Goal: Information Seeking & Learning: Learn about a topic

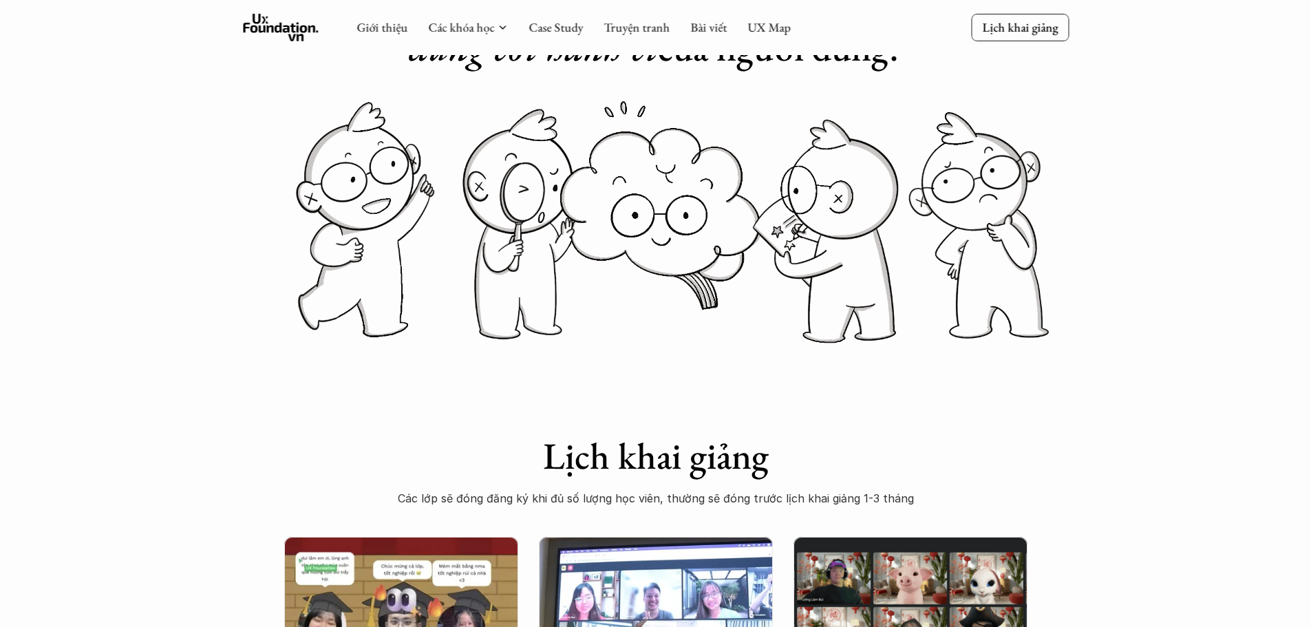
scroll to position [69, 0]
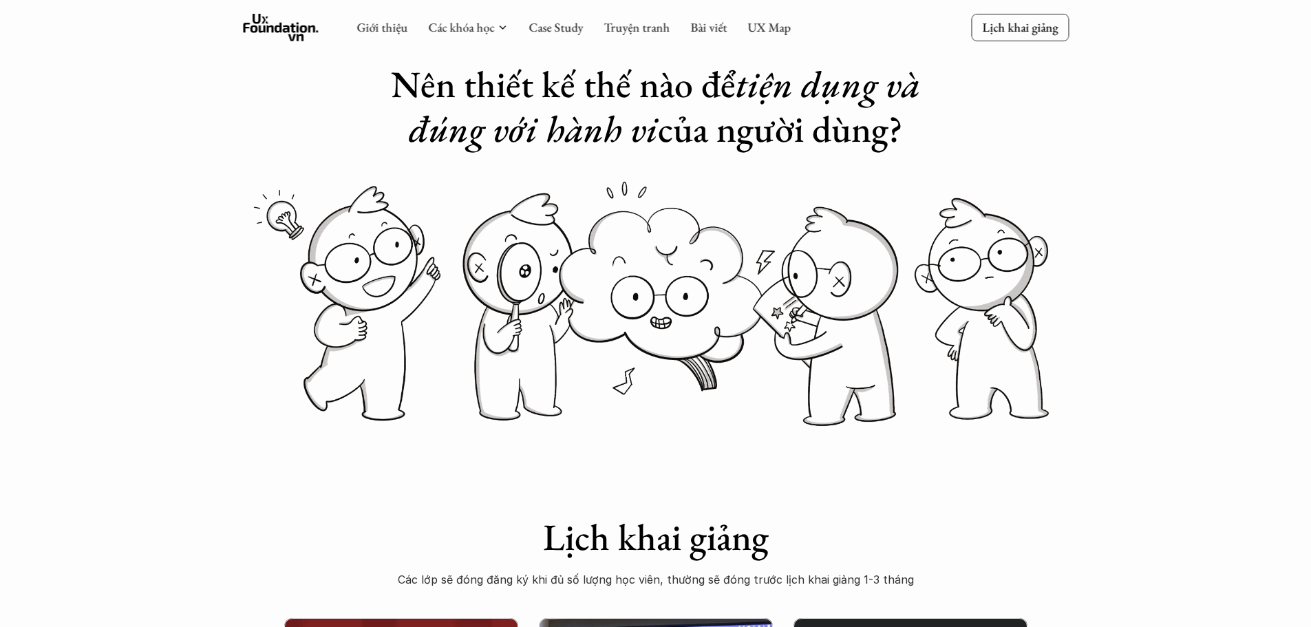
click at [293, 36] on icon at bounding box center [281, 28] width 76 height 28
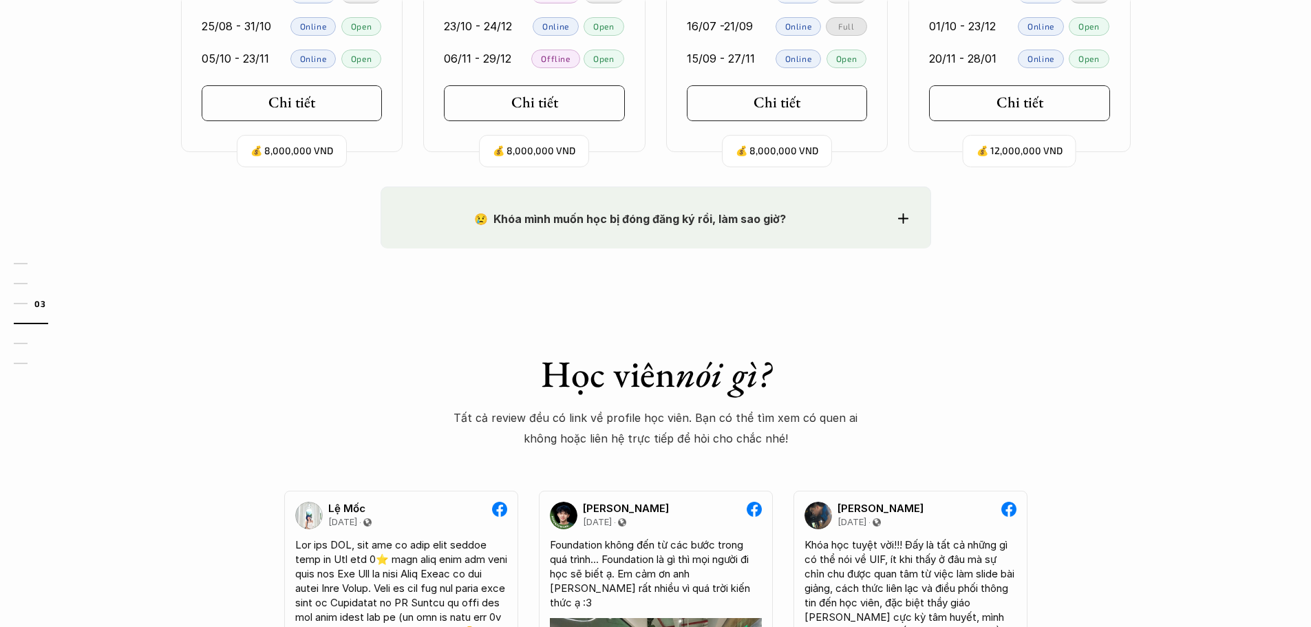
scroll to position [1583, 0]
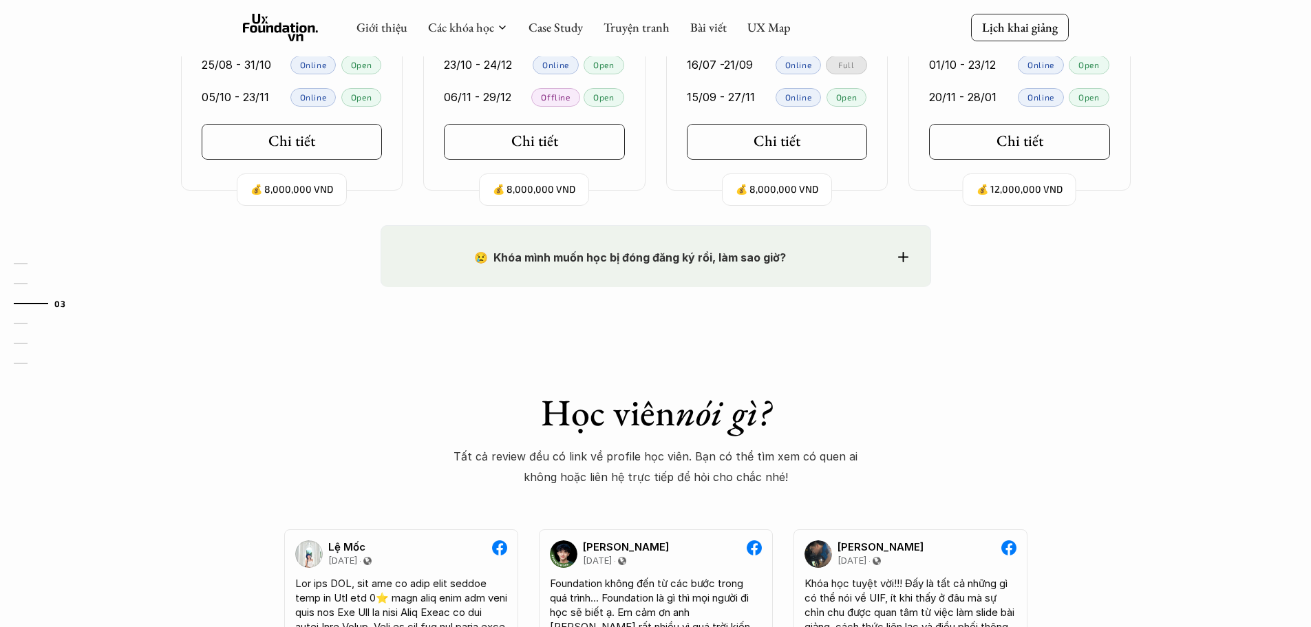
click at [901, 251] on div "😢 Khóa mình muốn học bị đóng đăng ký rồi, làm sao giờ?" at bounding box center [655, 257] width 505 height 21
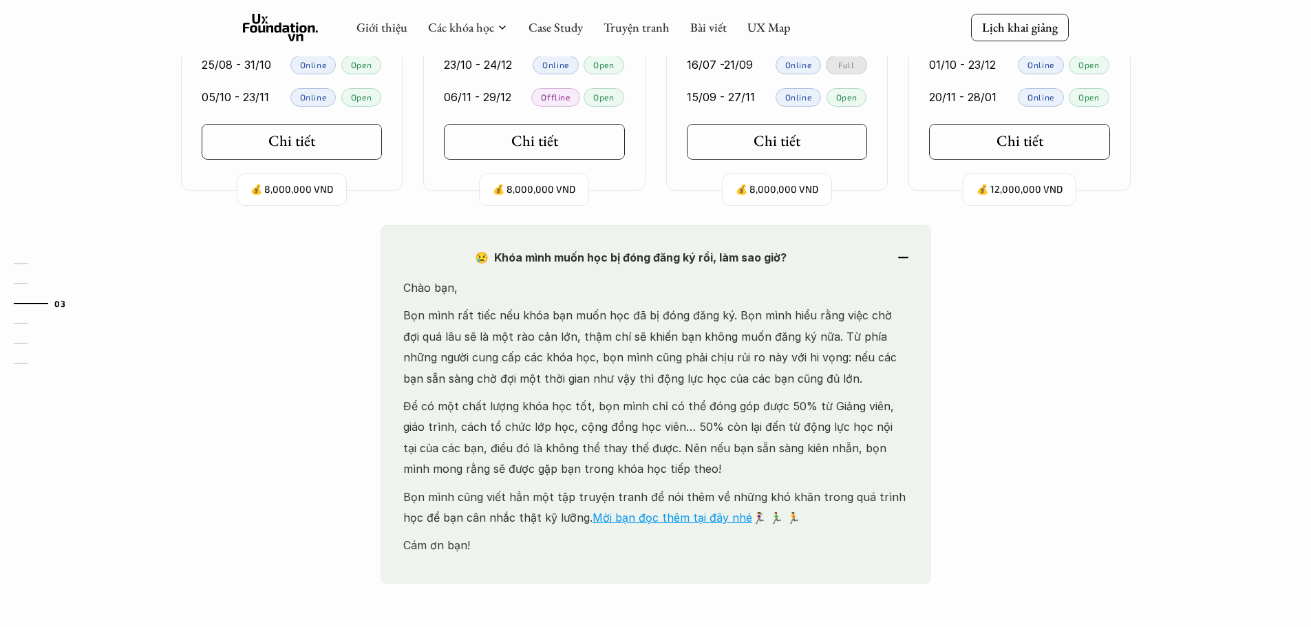
click at [901, 251] on div "😢 Khóa mình muốn học bị đóng đăng ký rồi, làm sao giờ?" at bounding box center [655, 257] width 505 height 21
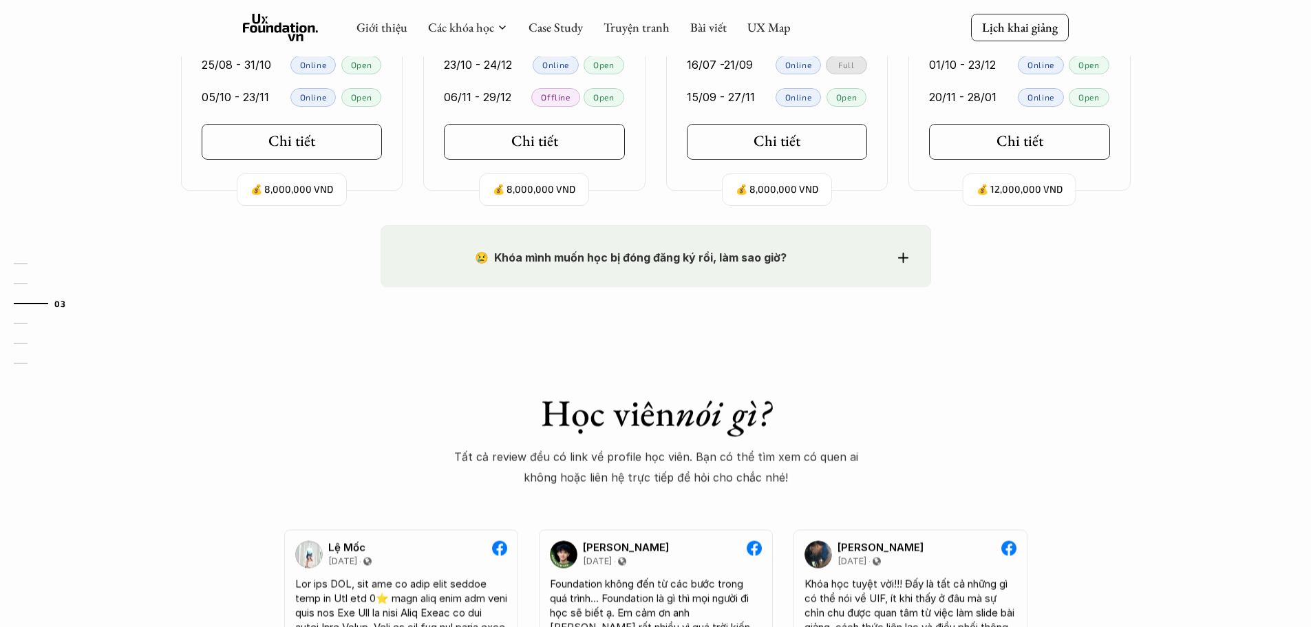
click at [901, 251] on div "😢 Khóa mình muốn học bị đóng đăng ký rồi, làm sao giờ?" at bounding box center [655, 257] width 505 height 21
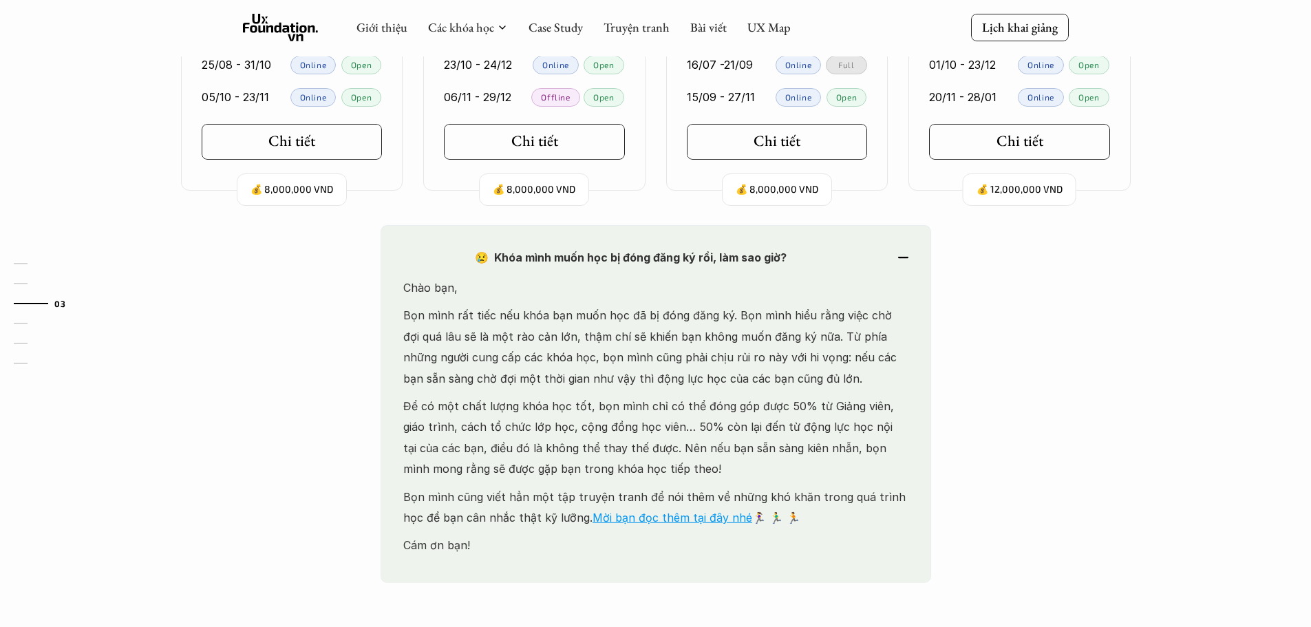
click at [901, 251] on div "😢 Khóa mình muốn học bị đóng đăng ký rồi, làm sao giờ?" at bounding box center [655, 257] width 505 height 21
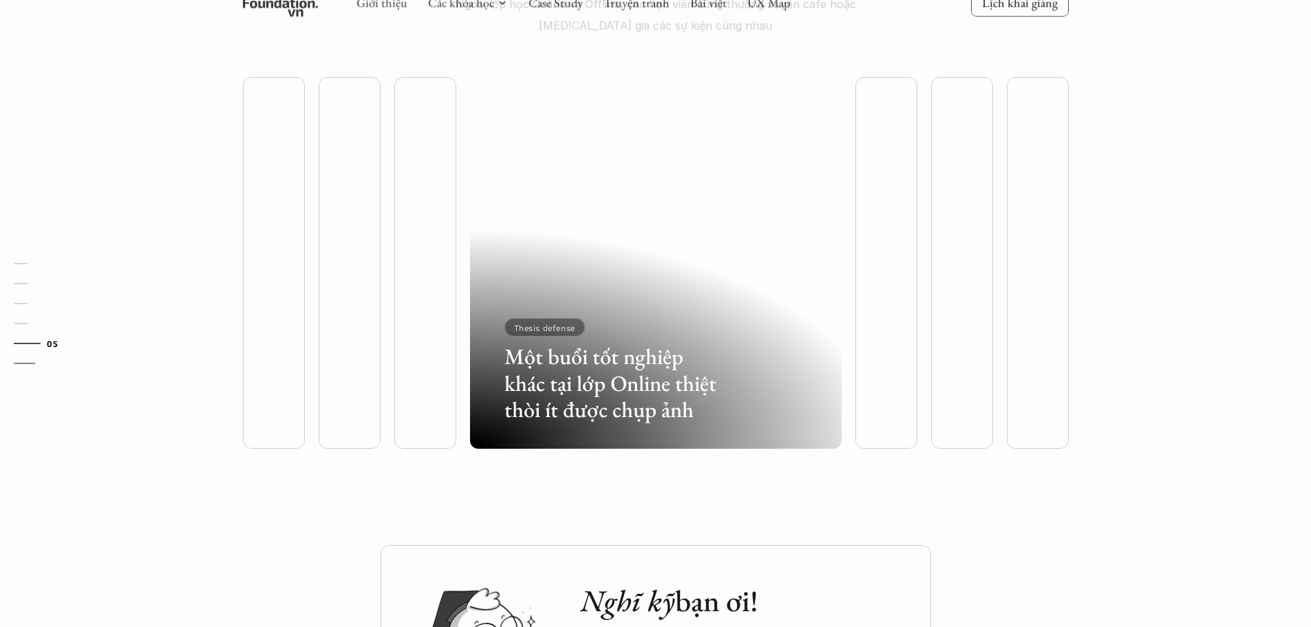
scroll to position [3649, 0]
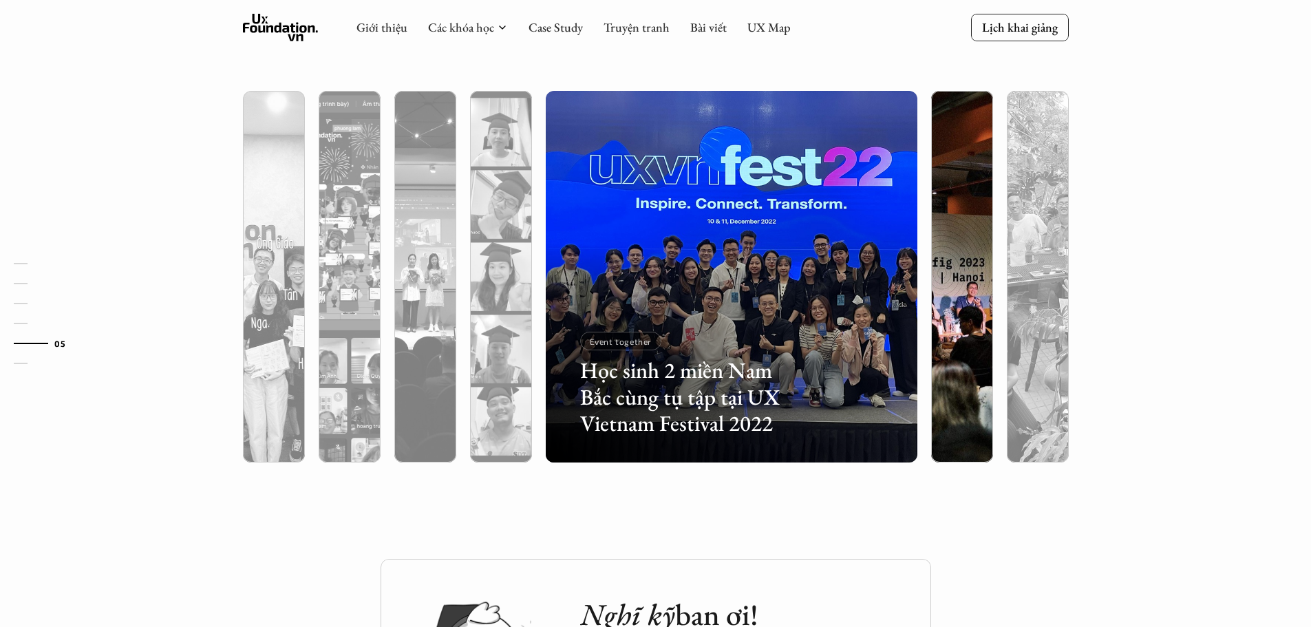
click at [980, 302] on div at bounding box center [962, 350] width 62 height 224
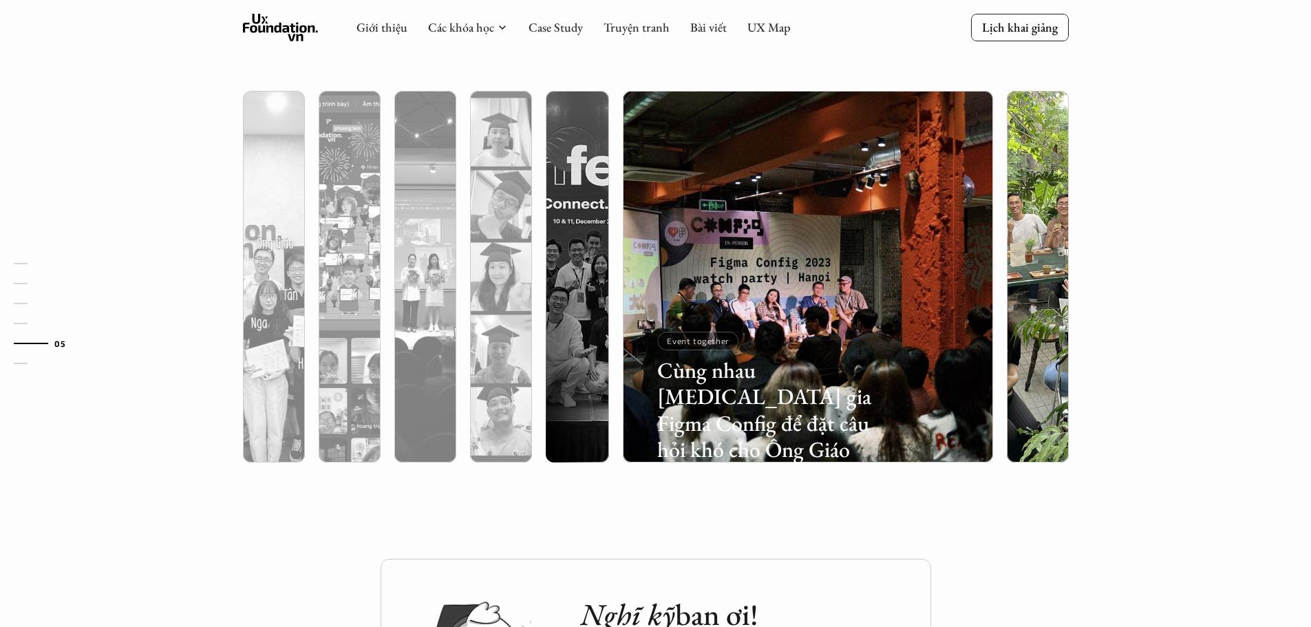
click at [1026, 300] on div at bounding box center [1038, 350] width 62 height 224
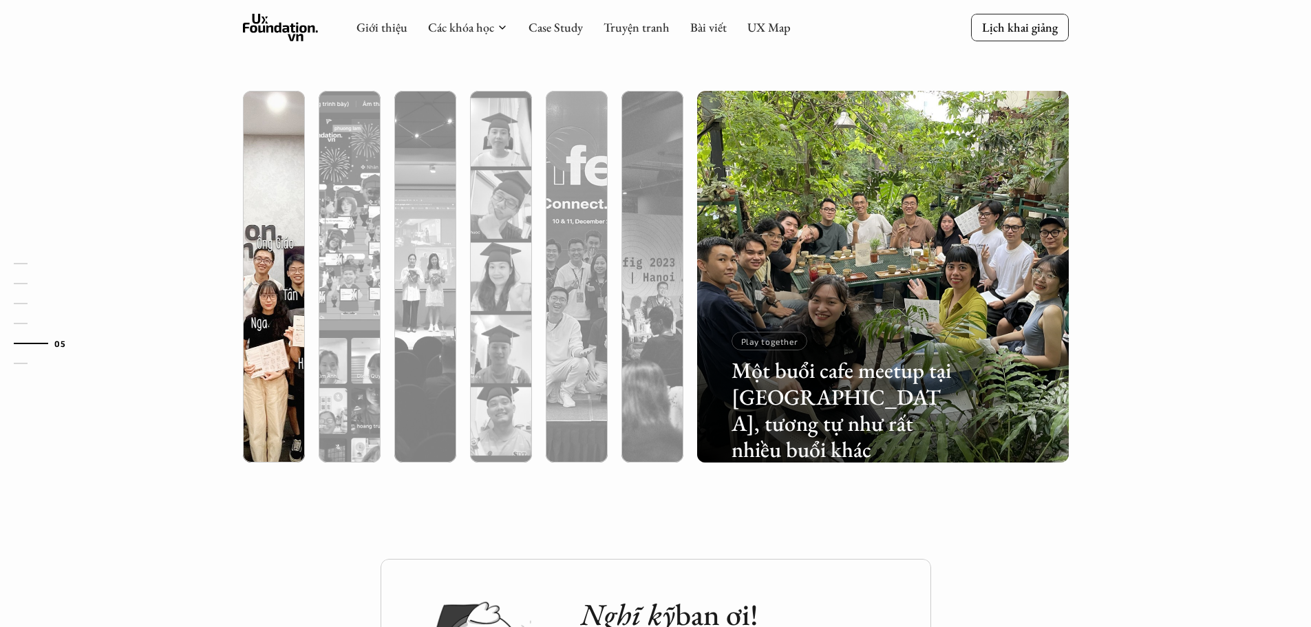
click at [287, 153] on img at bounding box center [274, 277] width 379 height 372
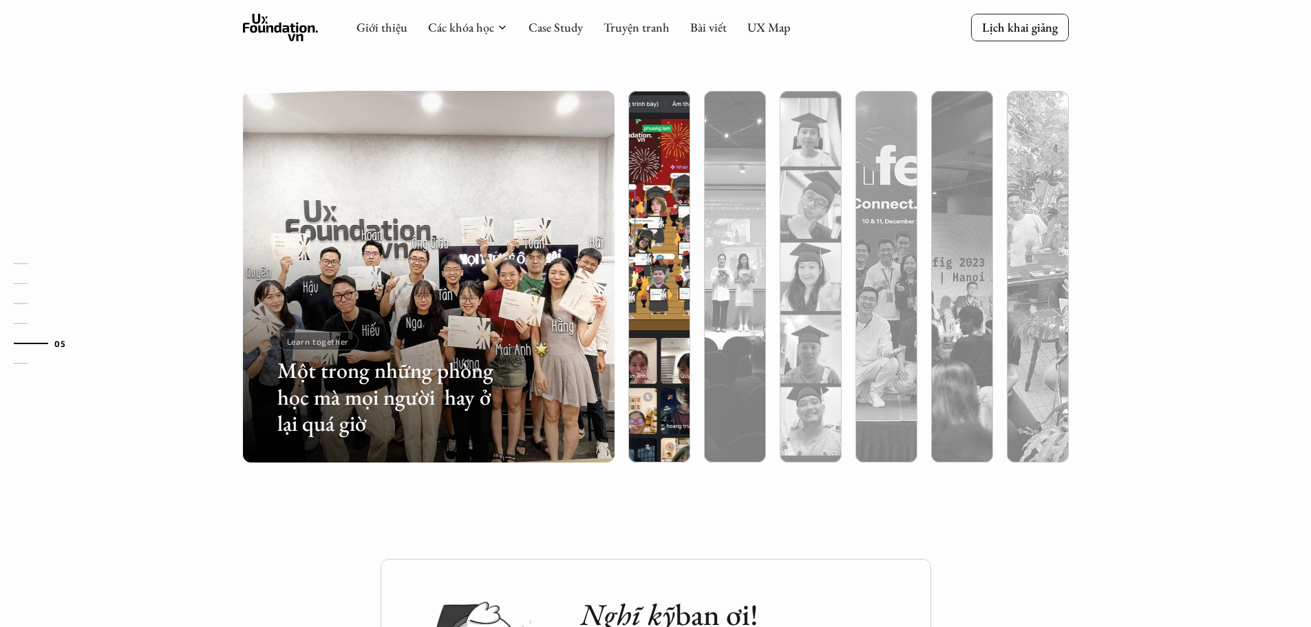
click at [659, 238] on div at bounding box center [660, 350] width 62 height 224
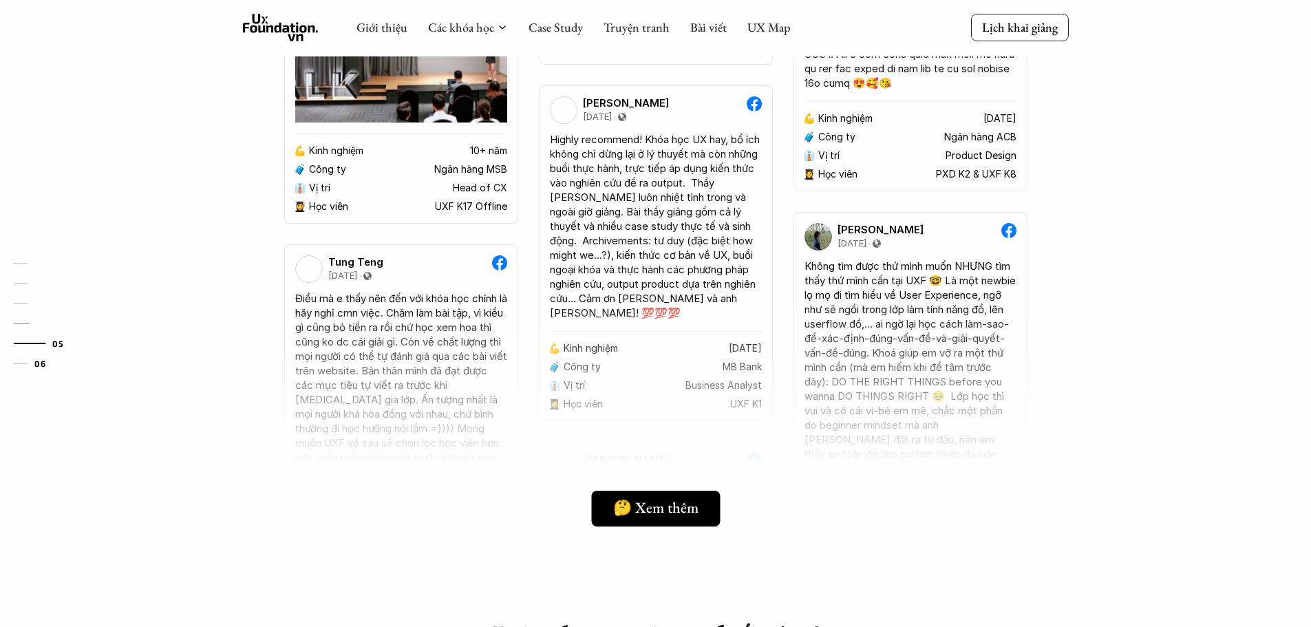
scroll to position [2880, 0]
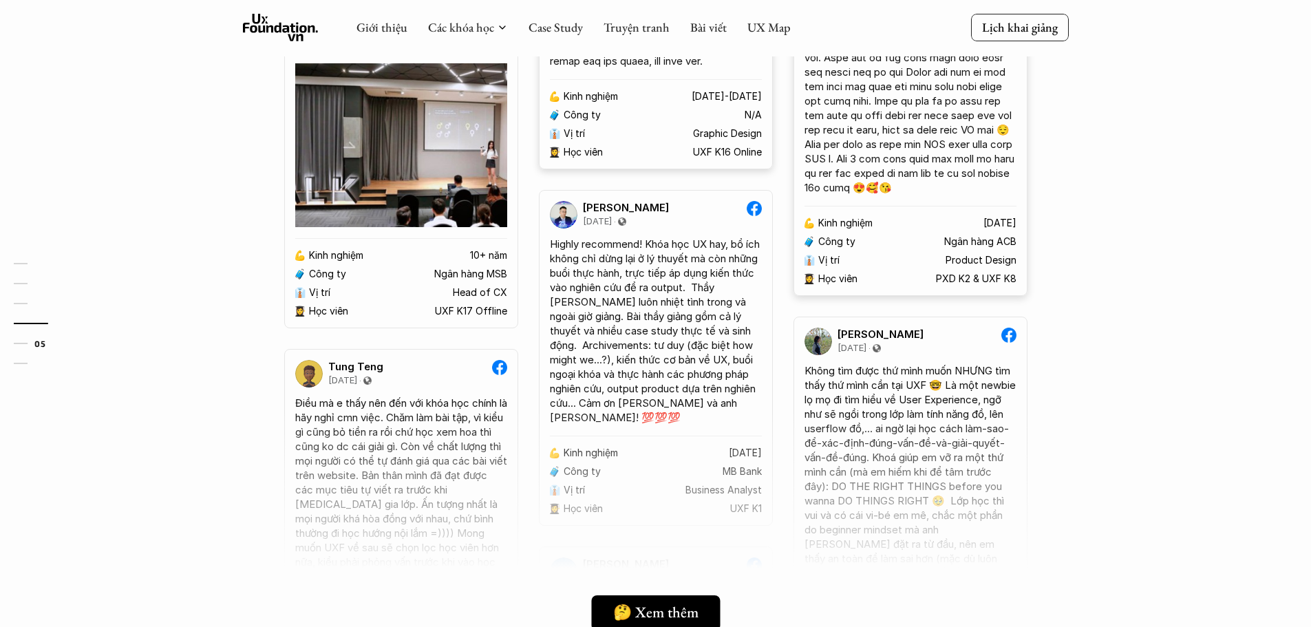
click at [769, 17] on div "Giới thiệu Các khóa học Case Study Truyện tranh Bài viết UX Map" at bounding box center [574, 28] width 434 height 28
click at [769, 25] on link "UX Map" at bounding box center [769, 27] width 43 height 16
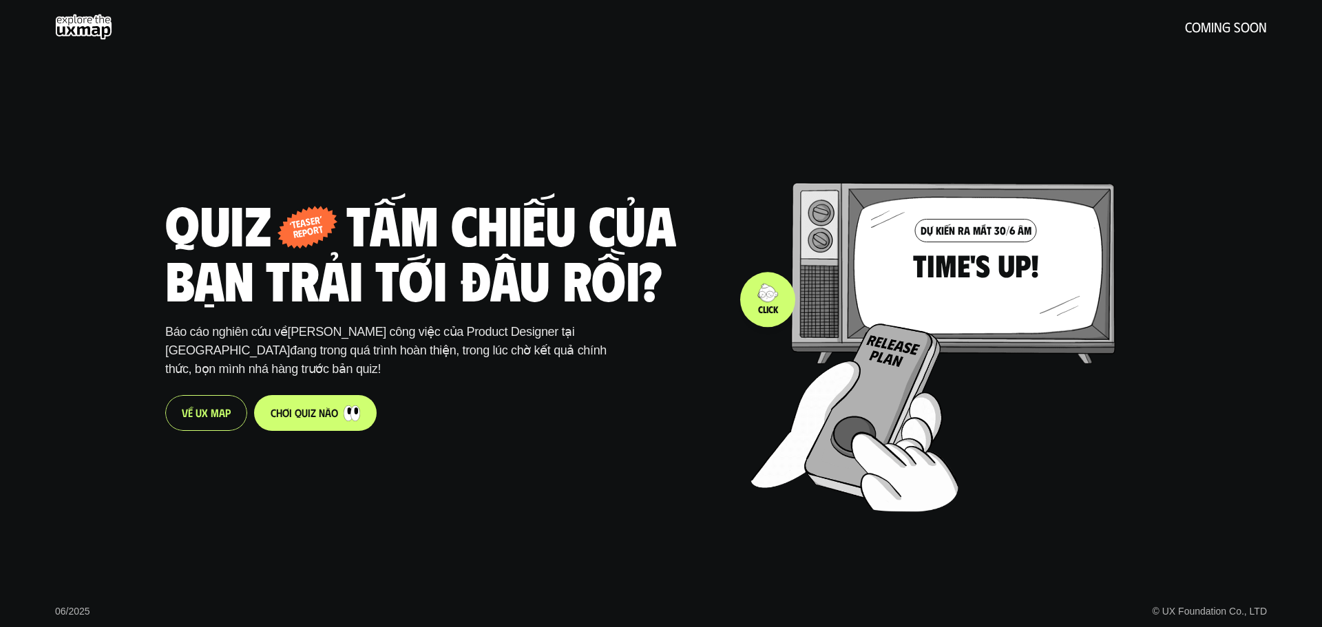
click at [768, 299] on div at bounding box center [955, 313] width 410 height 394
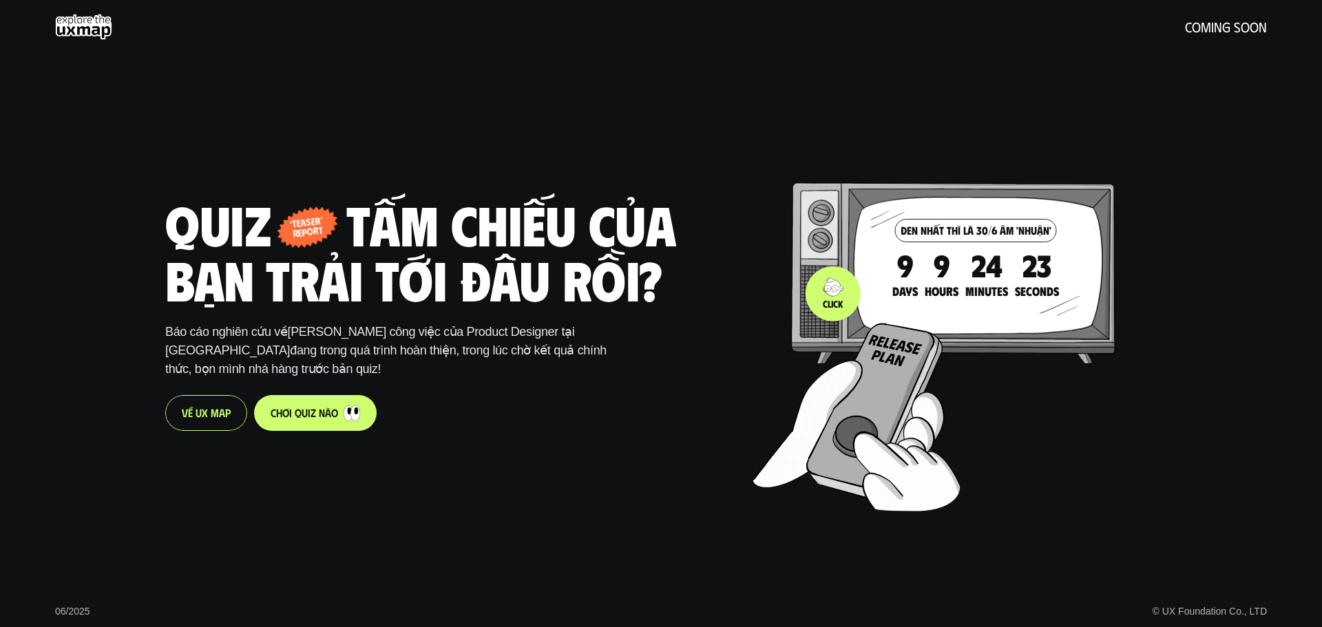
click at [883, 295] on div at bounding box center [957, 312] width 410 height 394
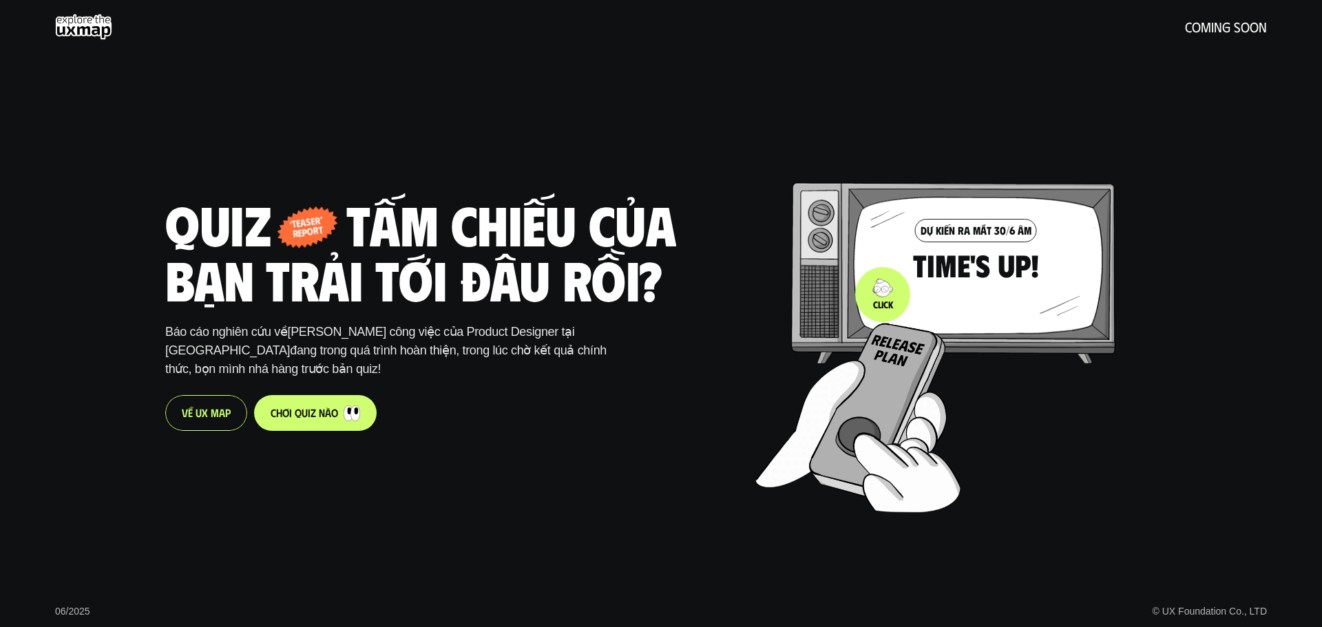
click at [883, 295] on div at bounding box center [960, 312] width 410 height 394
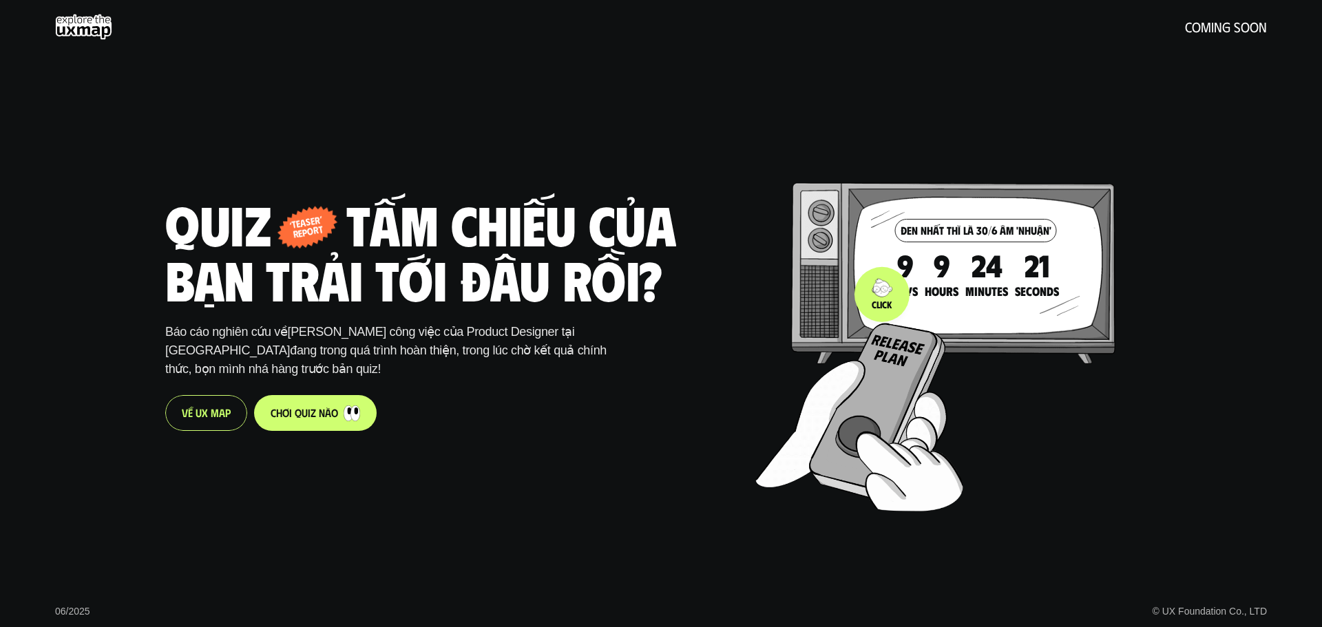
click at [796, 274] on div at bounding box center [960, 312] width 410 height 394
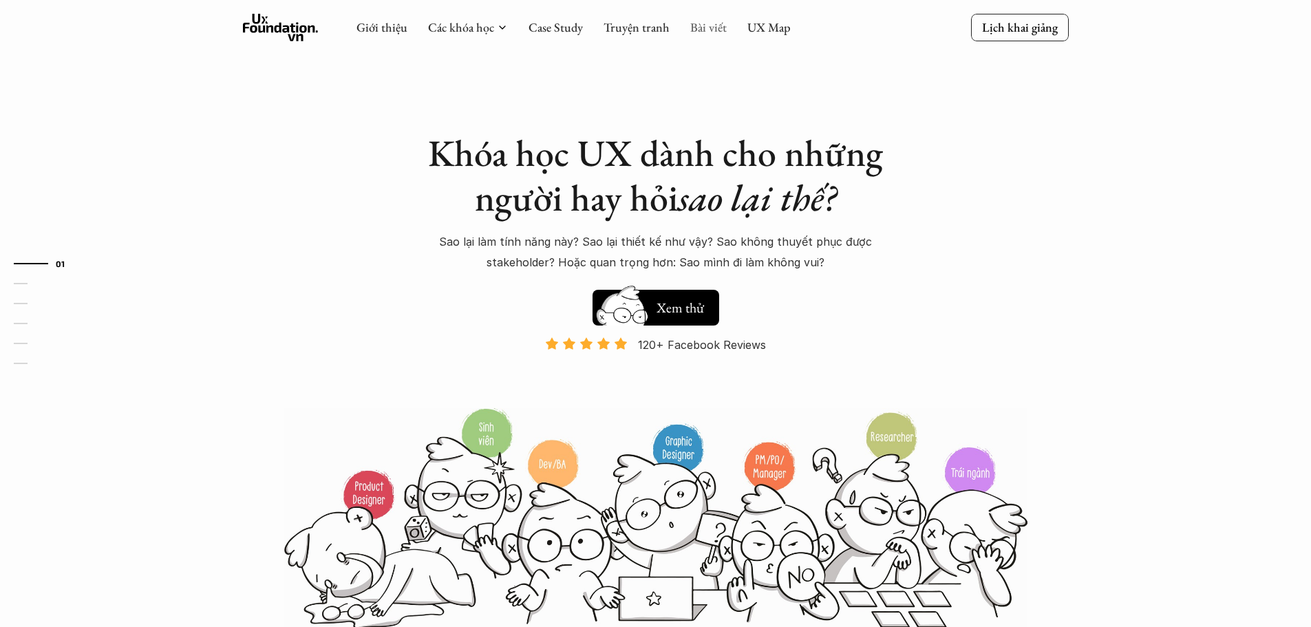
click at [712, 24] on link "Bài viết" at bounding box center [708, 27] width 36 height 16
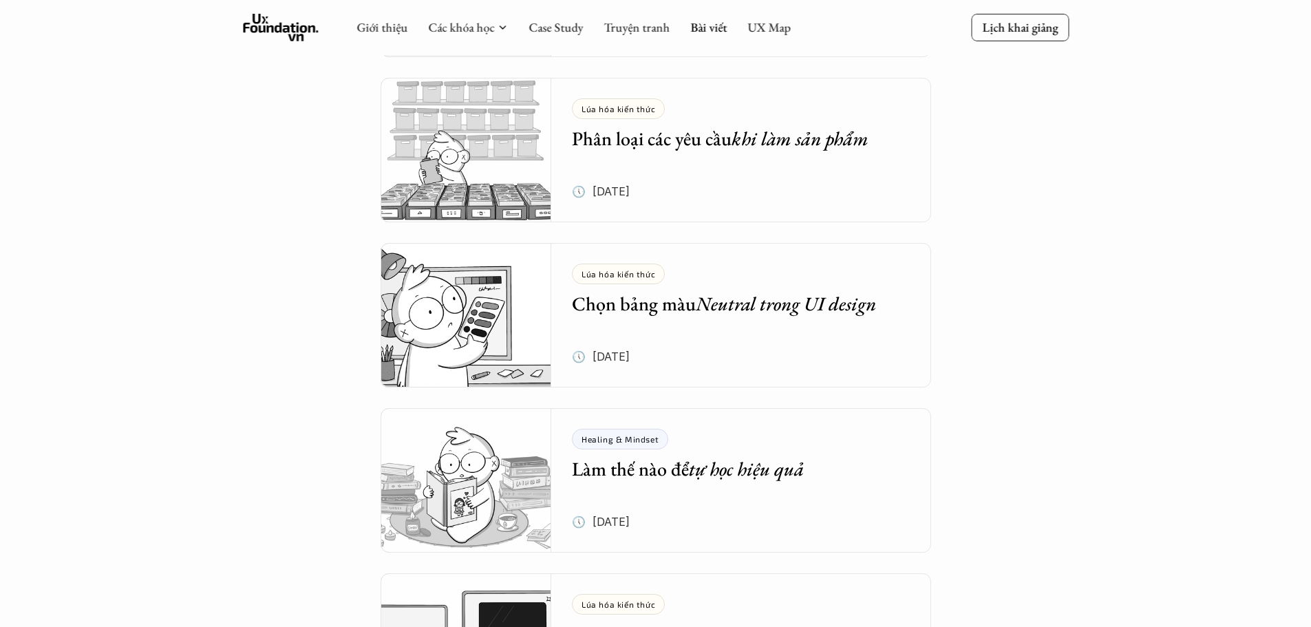
scroll to position [1446, 0]
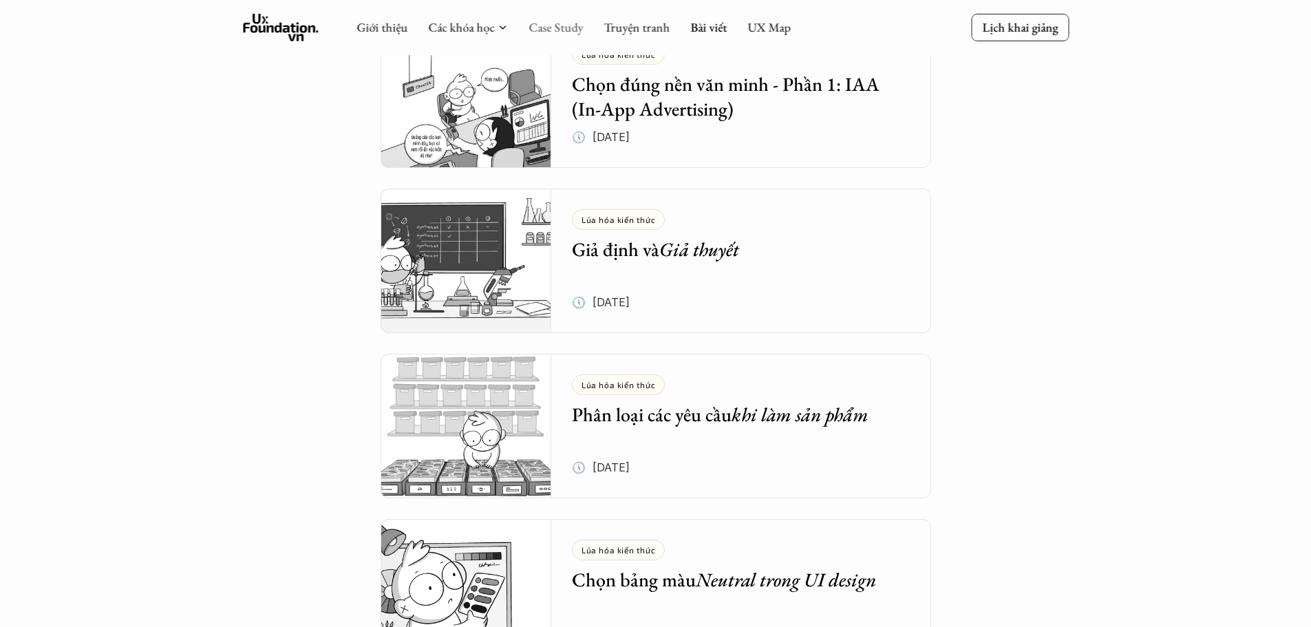
click at [549, 21] on link "Case Study" at bounding box center [556, 27] width 54 height 16
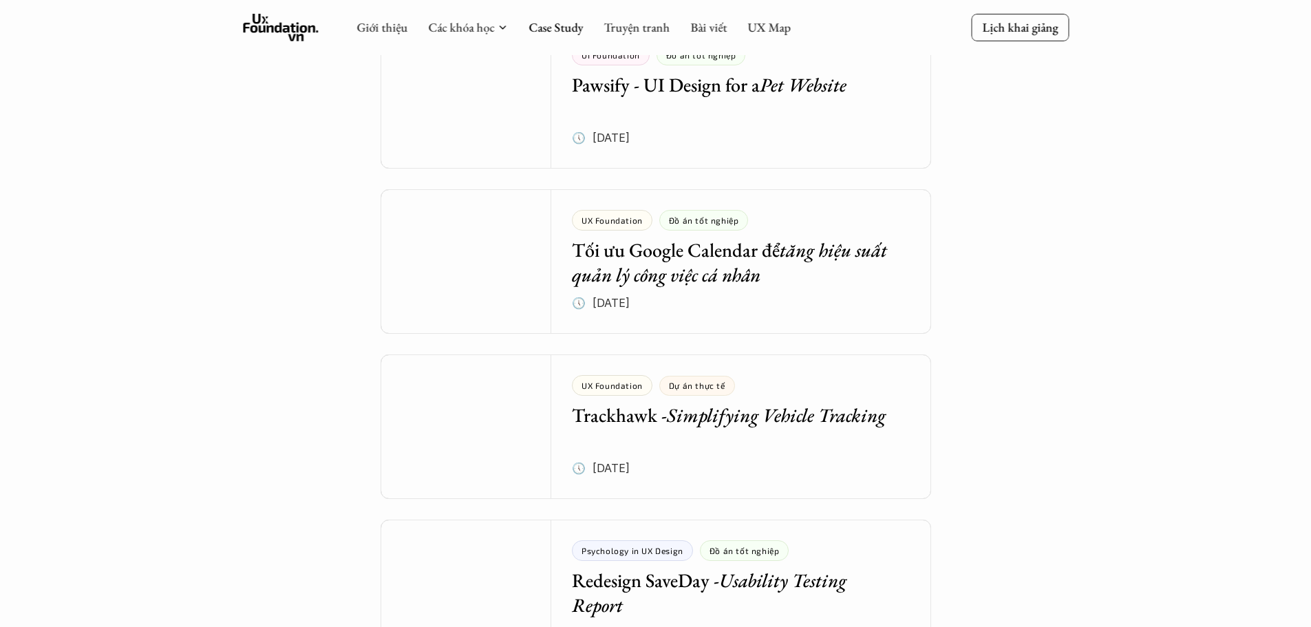
scroll to position [688, 0]
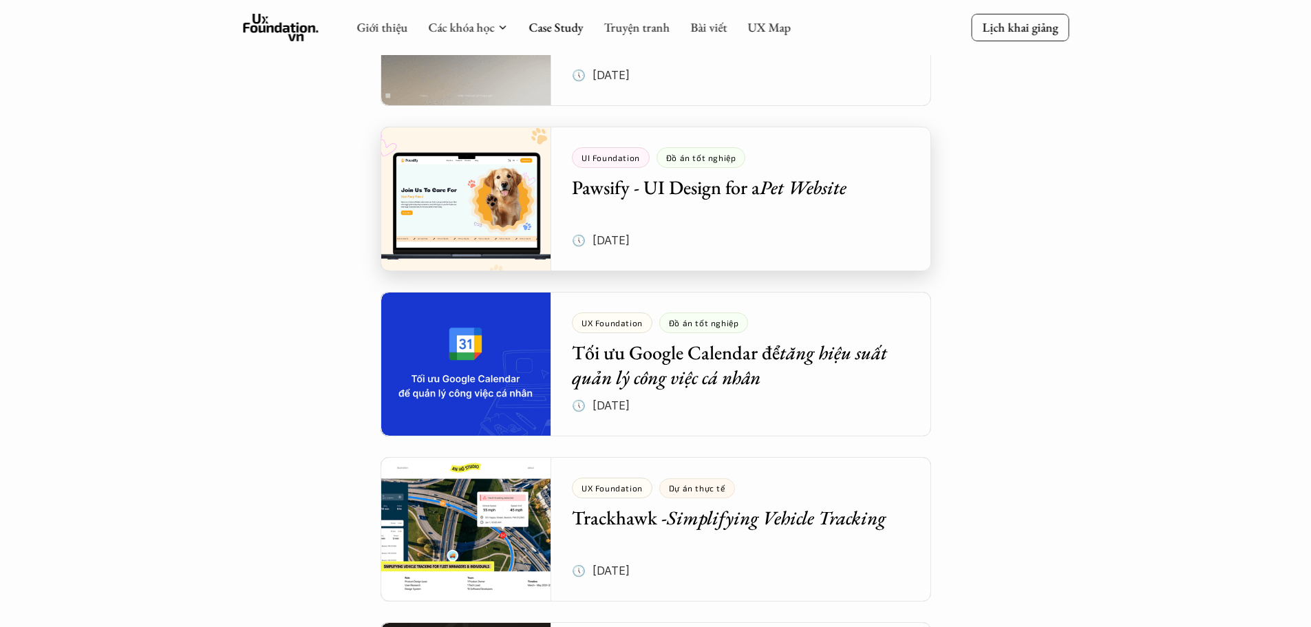
click at [788, 188] on div at bounding box center [656, 199] width 551 height 145
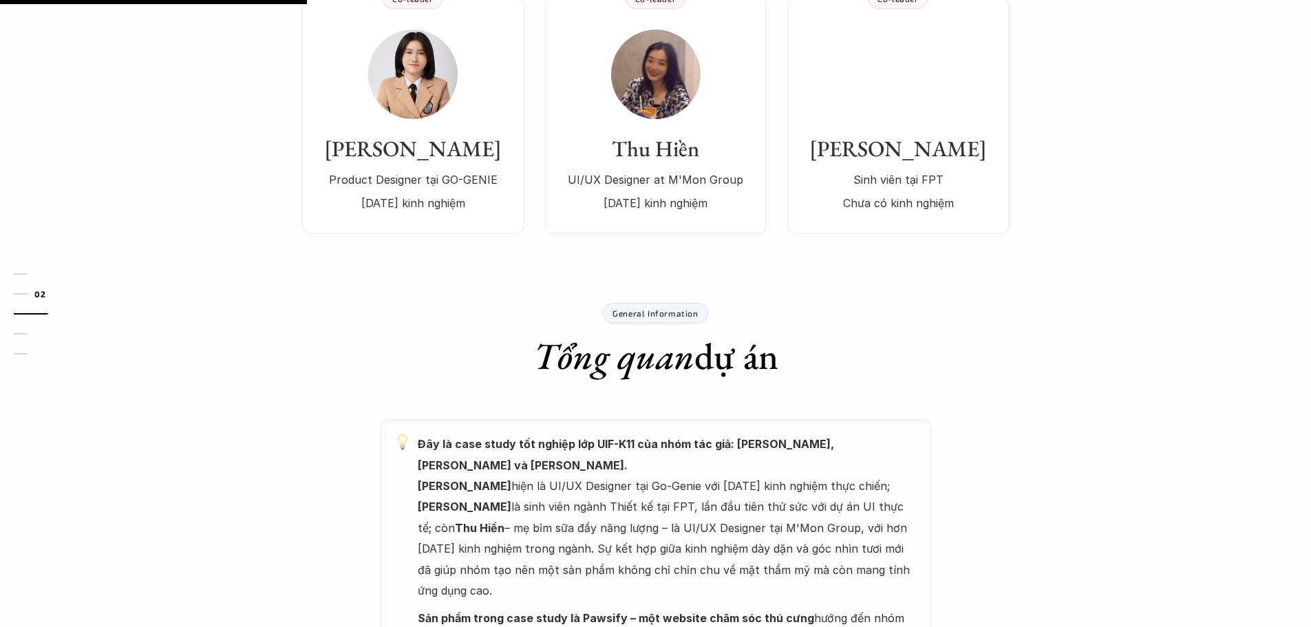
scroll to position [69, 0]
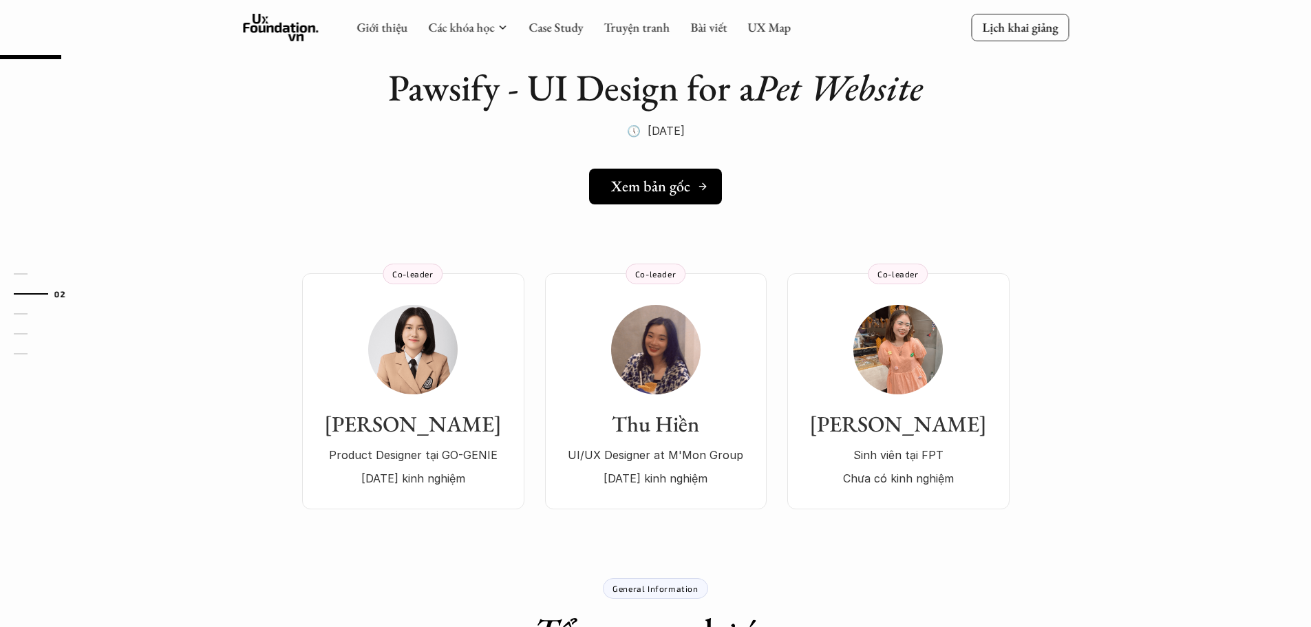
click at [671, 180] on h5 "Xem bản gốc" at bounding box center [650, 187] width 79 height 18
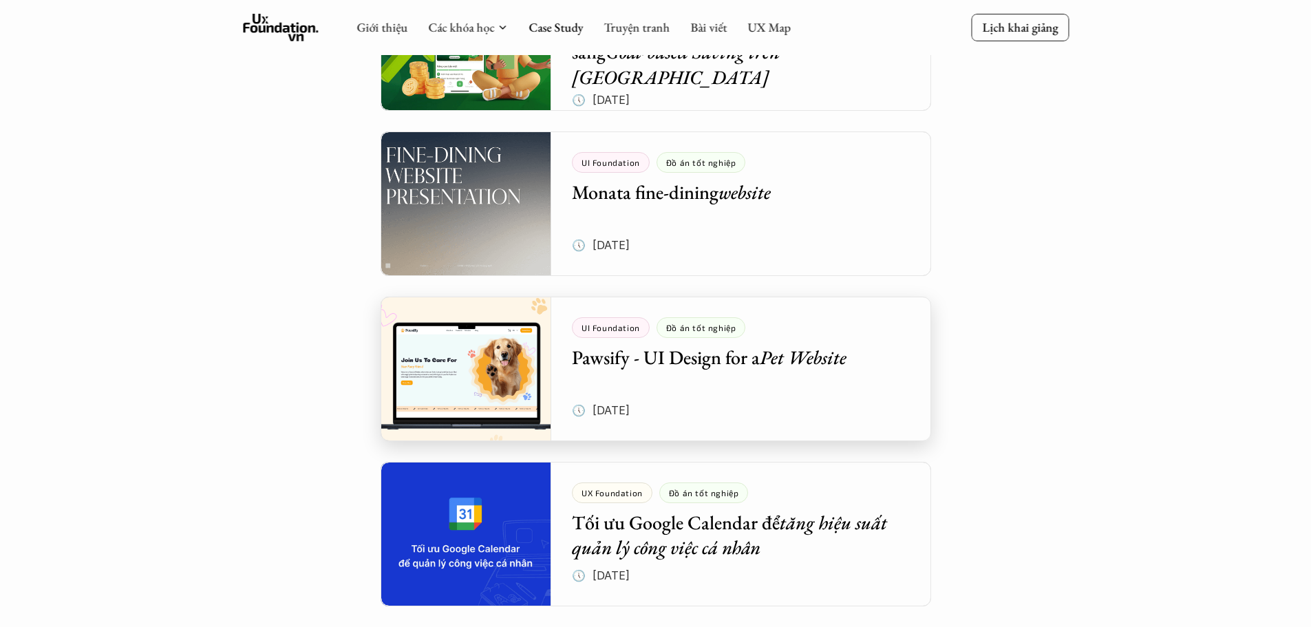
scroll to position [482, 0]
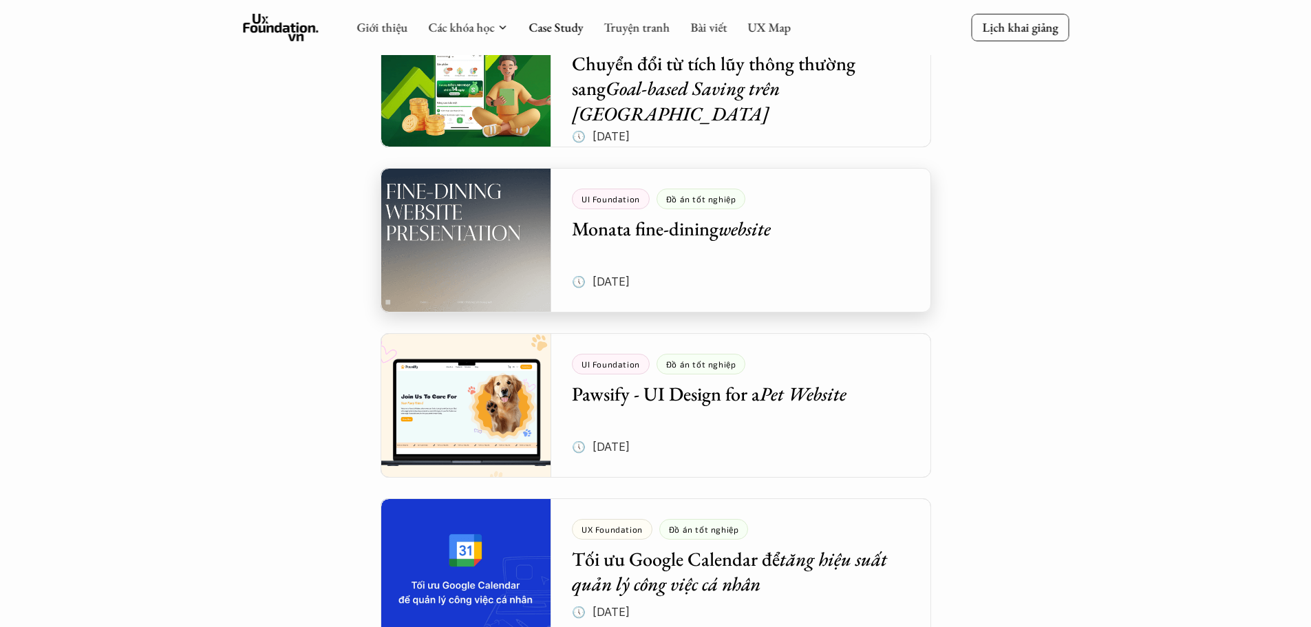
click at [719, 231] on div at bounding box center [656, 240] width 551 height 145
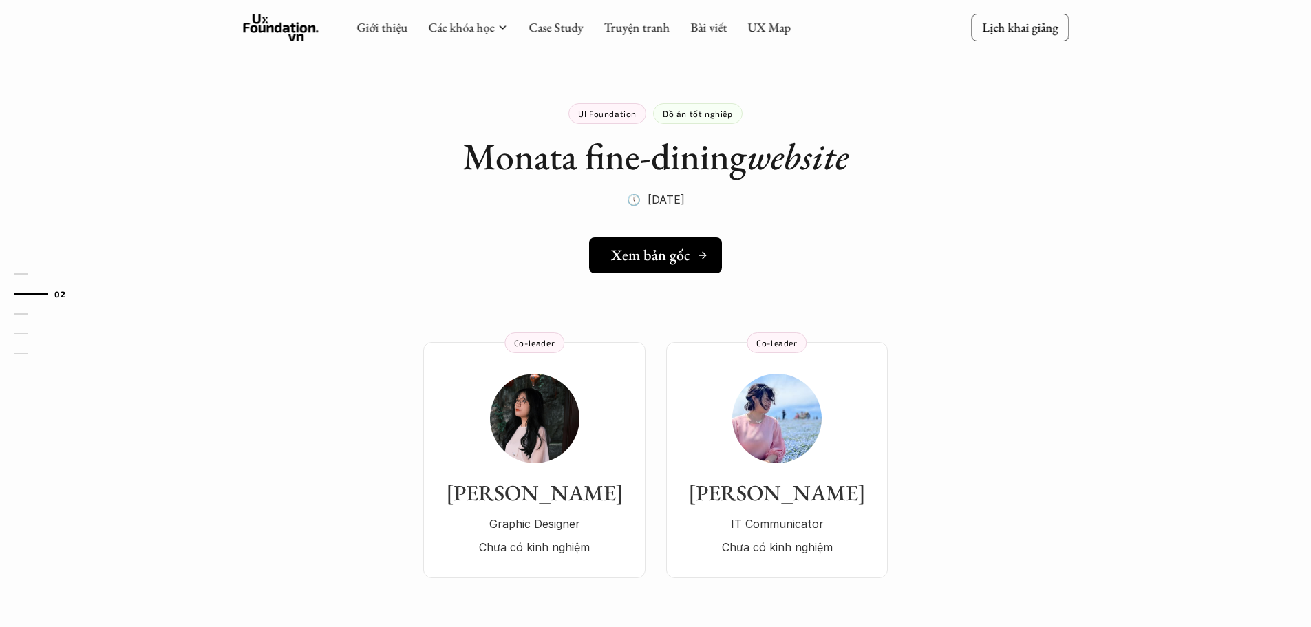
click at [686, 257] on h5 "Xem bản gốc" at bounding box center [650, 255] width 79 height 18
click at [368, 24] on link "Giới thiệu" at bounding box center [382, 27] width 51 height 16
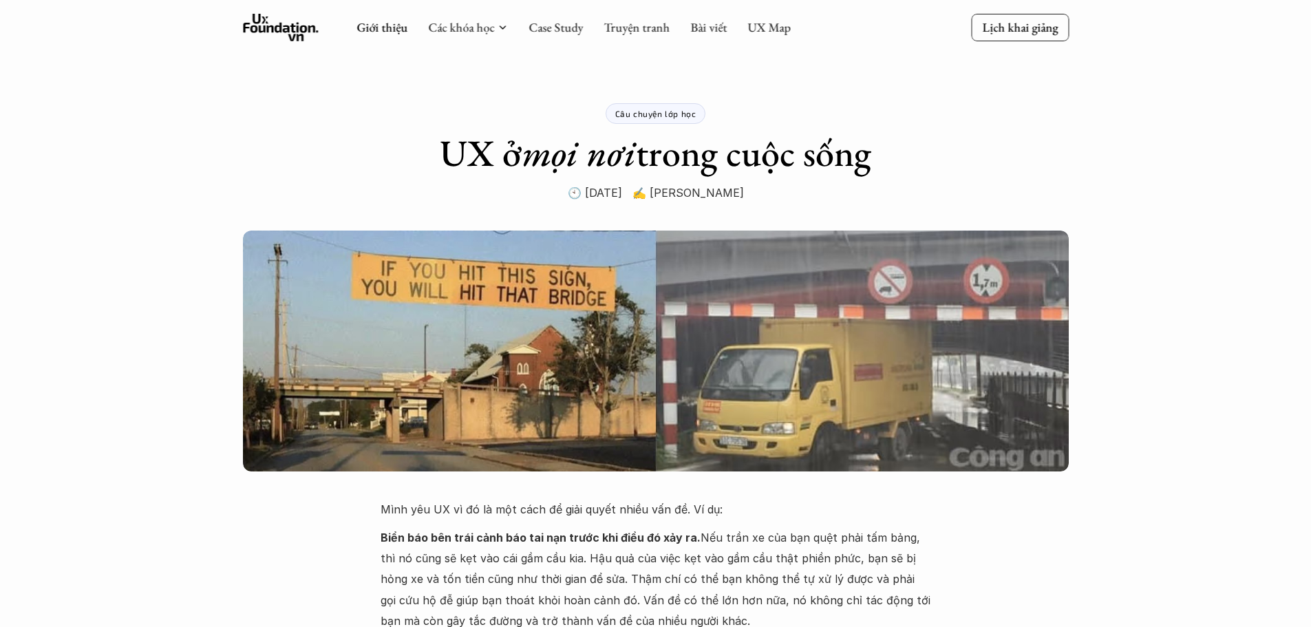
click at [312, 24] on icon at bounding box center [281, 28] width 76 height 28
